Goal: Task Accomplishment & Management: Manage account settings

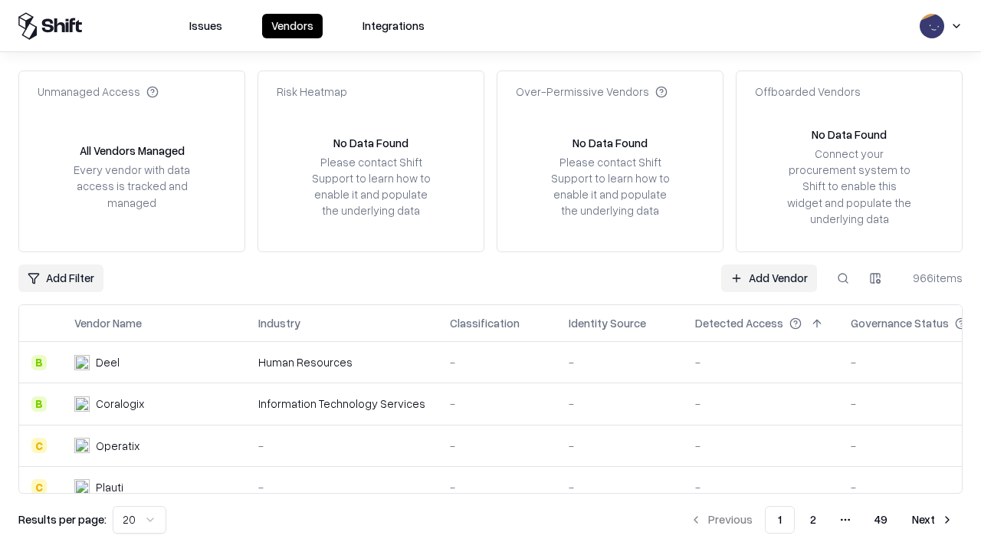
click at [768, 277] on link "Add Vendor" at bounding box center [769, 278] width 96 height 28
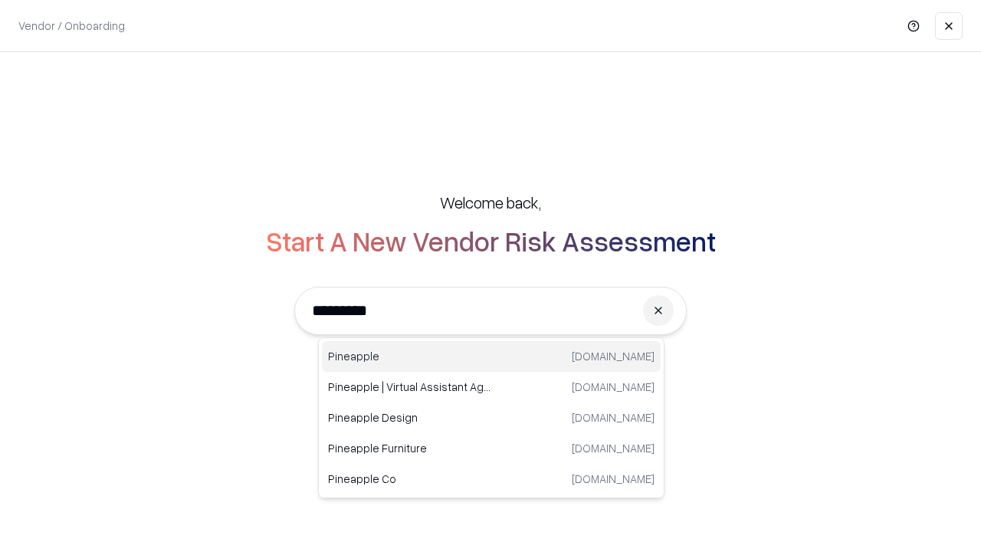
click at [491, 356] on div "Pineapple [DOMAIN_NAME]" at bounding box center [491, 356] width 339 height 31
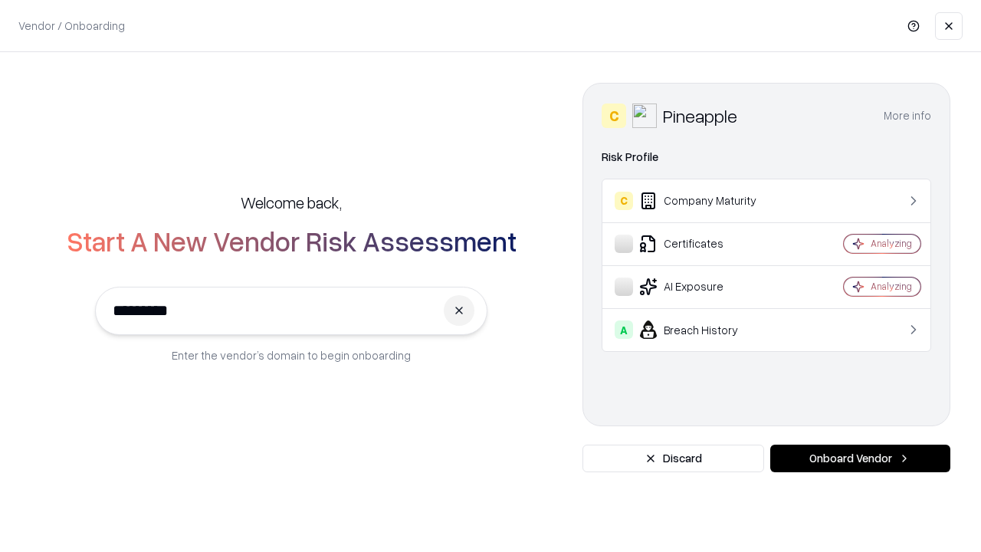
type input "*********"
click at [860, 458] on button "Onboard Vendor" at bounding box center [860, 458] width 180 height 28
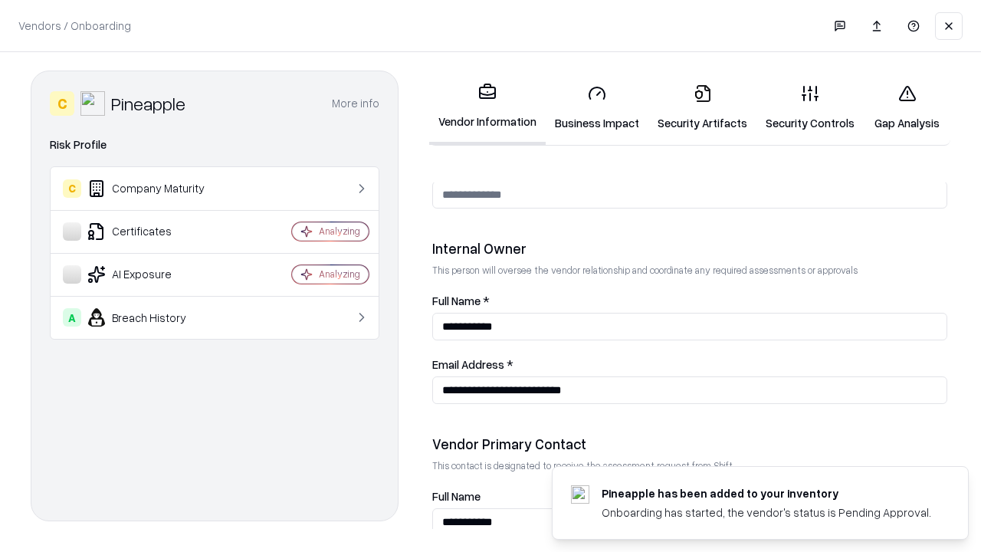
scroll to position [794, 0]
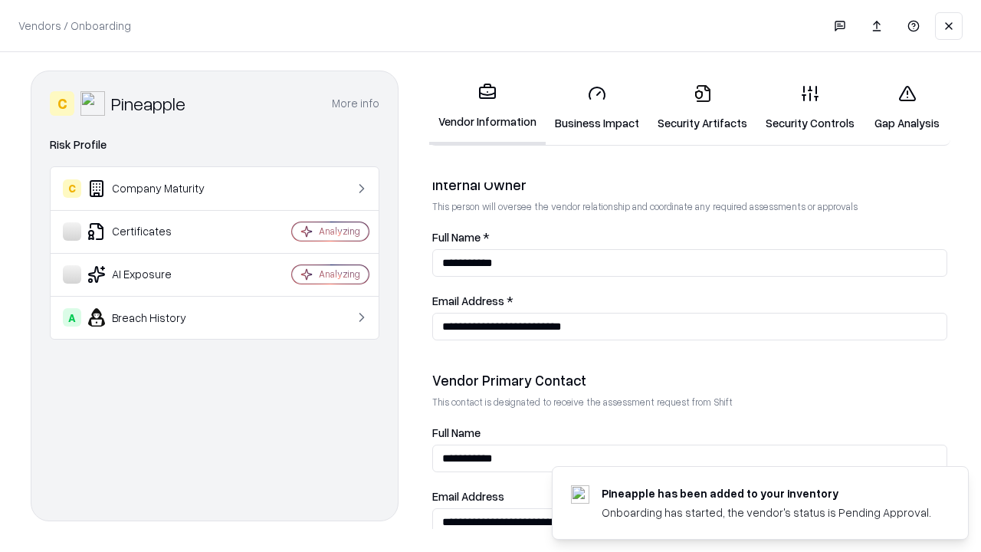
click at [597, 107] on link "Business Impact" at bounding box center [597, 107] width 103 height 71
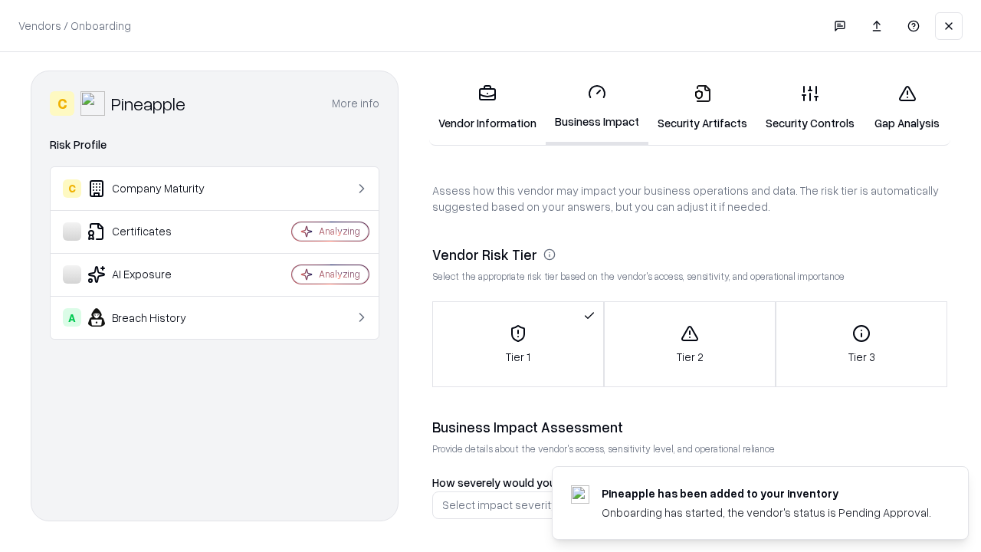
click at [702, 107] on link "Security Artifacts" at bounding box center [702, 107] width 108 height 71
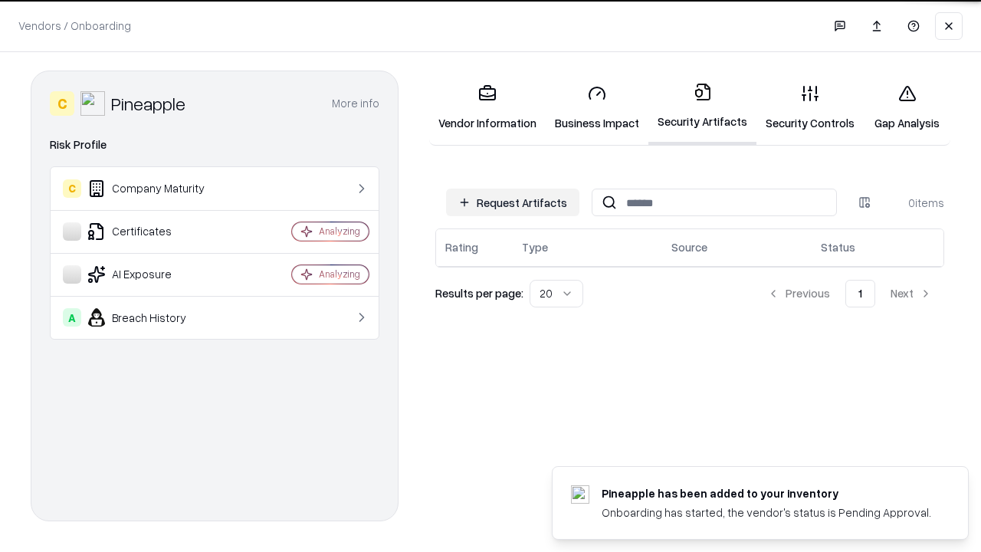
click at [513, 202] on button "Request Artifacts" at bounding box center [512, 202] width 133 height 28
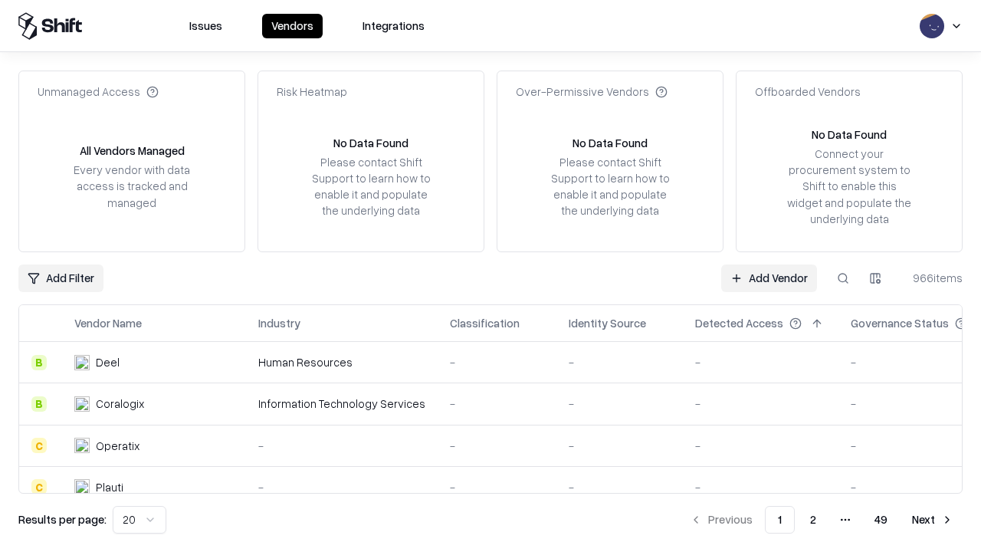
click at [768, 277] on link "Add Vendor" at bounding box center [769, 278] width 96 height 28
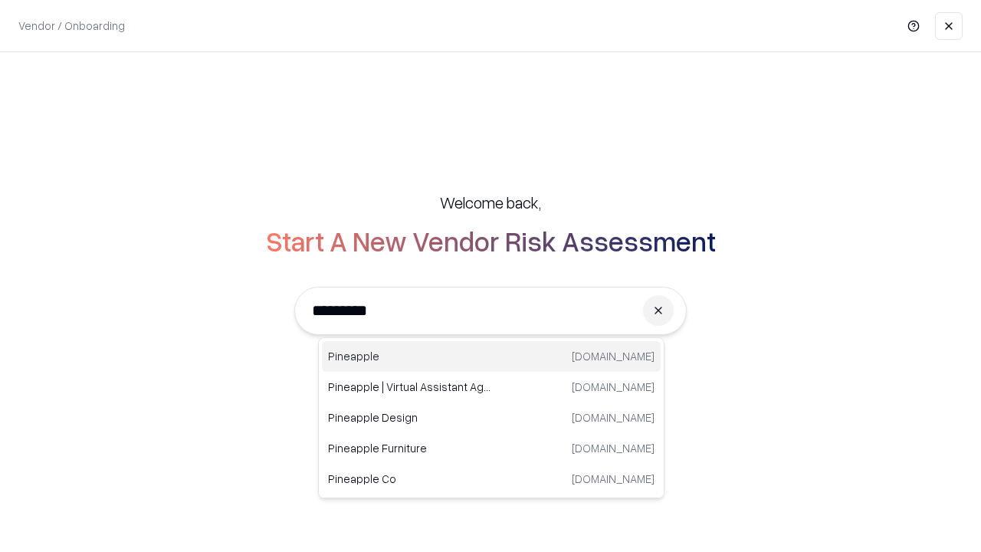
click at [491, 356] on div "Pineapple [DOMAIN_NAME]" at bounding box center [491, 356] width 339 height 31
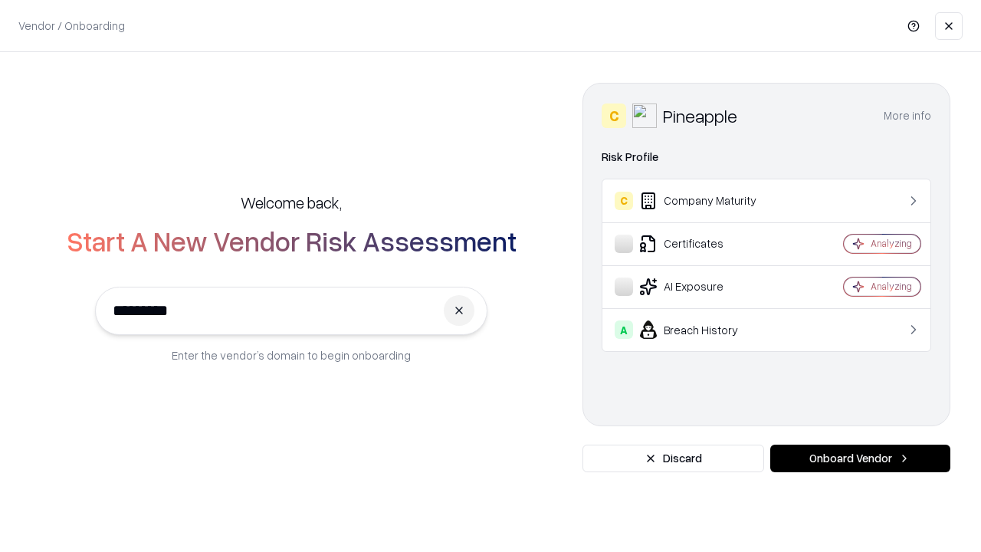
type input "*********"
click at [860, 458] on button "Onboard Vendor" at bounding box center [860, 458] width 180 height 28
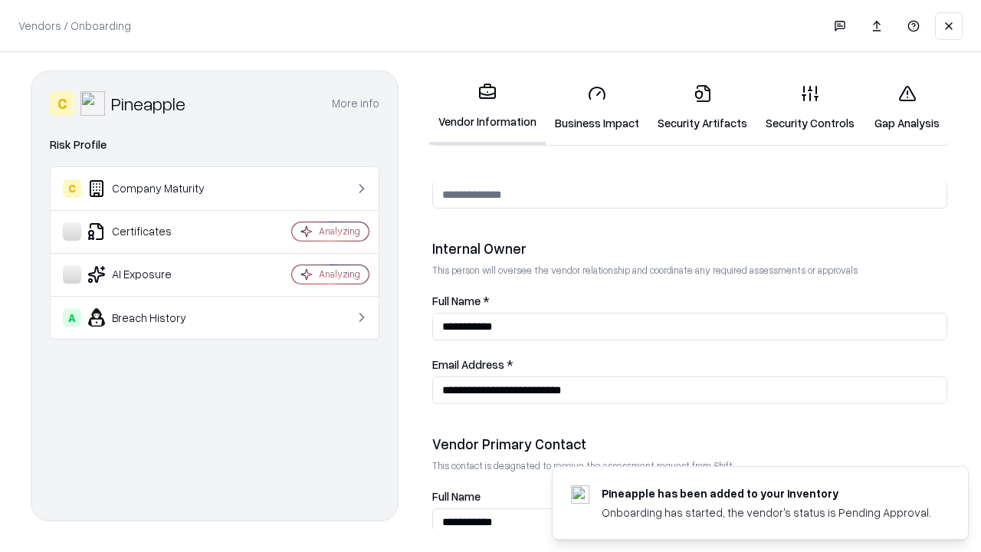
scroll to position [794, 0]
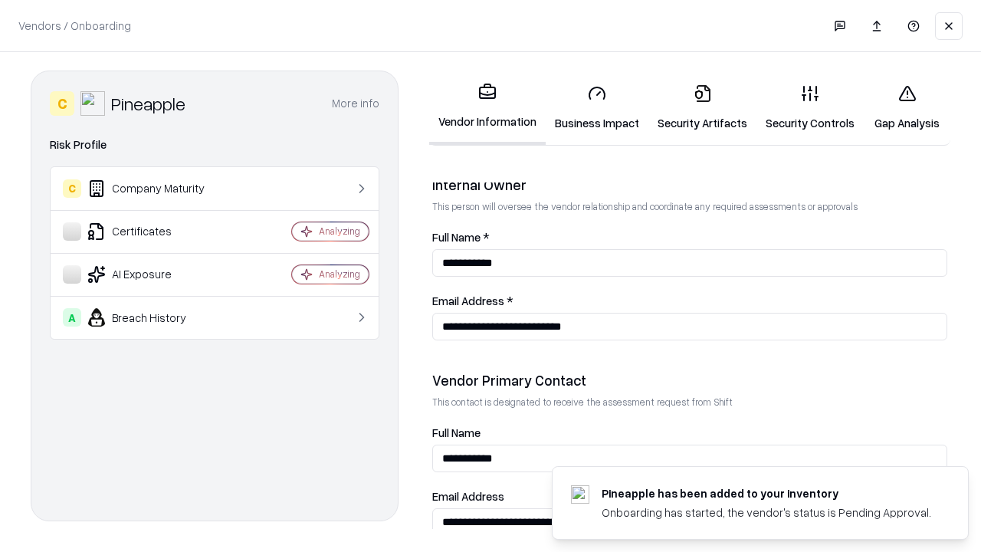
click at [906, 107] on link "Gap Analysis" at bounding box center [906, 107] width 87 height 71
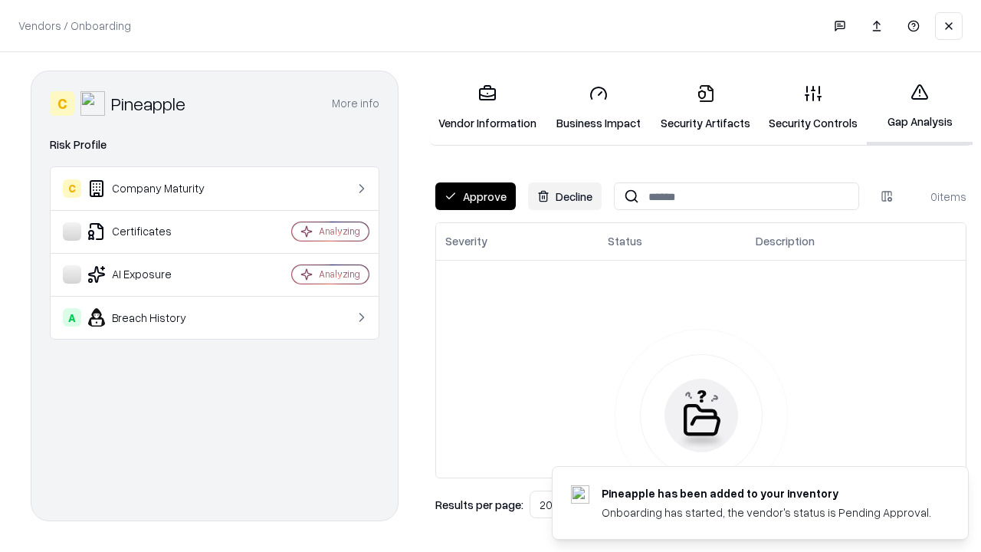
click at [475, 196] on button "Approve" at bounding box center [475, 196] width 80 height 28
